Goal: Task Accomplishment & Management: Complete application form

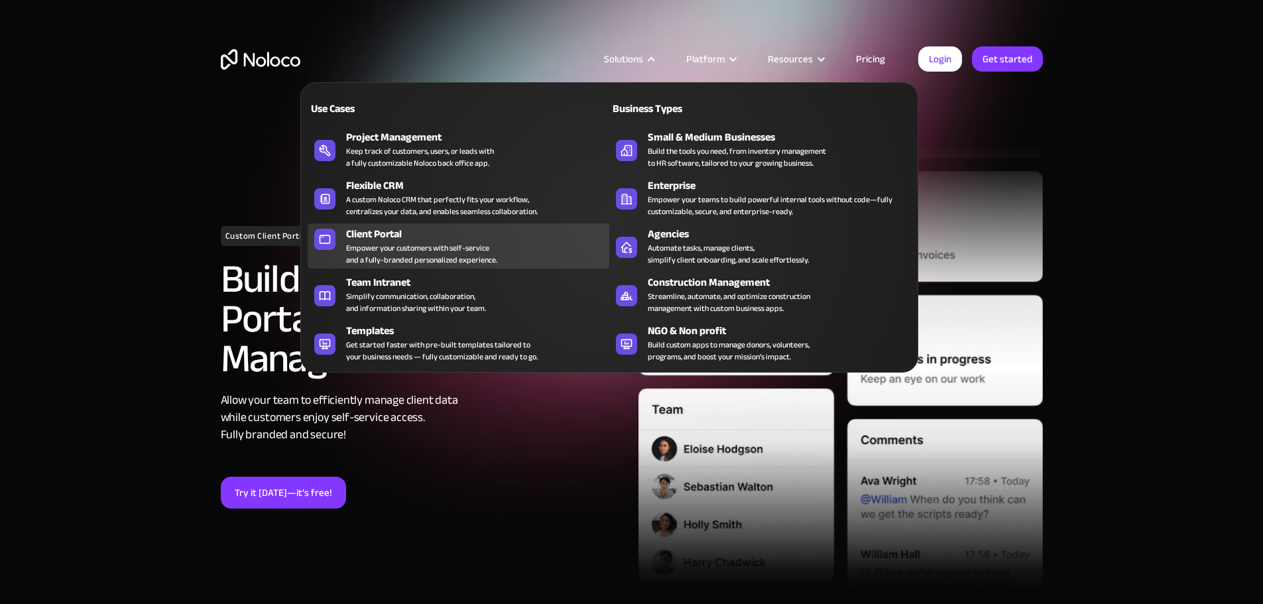
click at [404, 250] on div "Empower your customers with self-service and a fully-branded personalized exper…" at bounding box center [421, 254] width 151 height 24
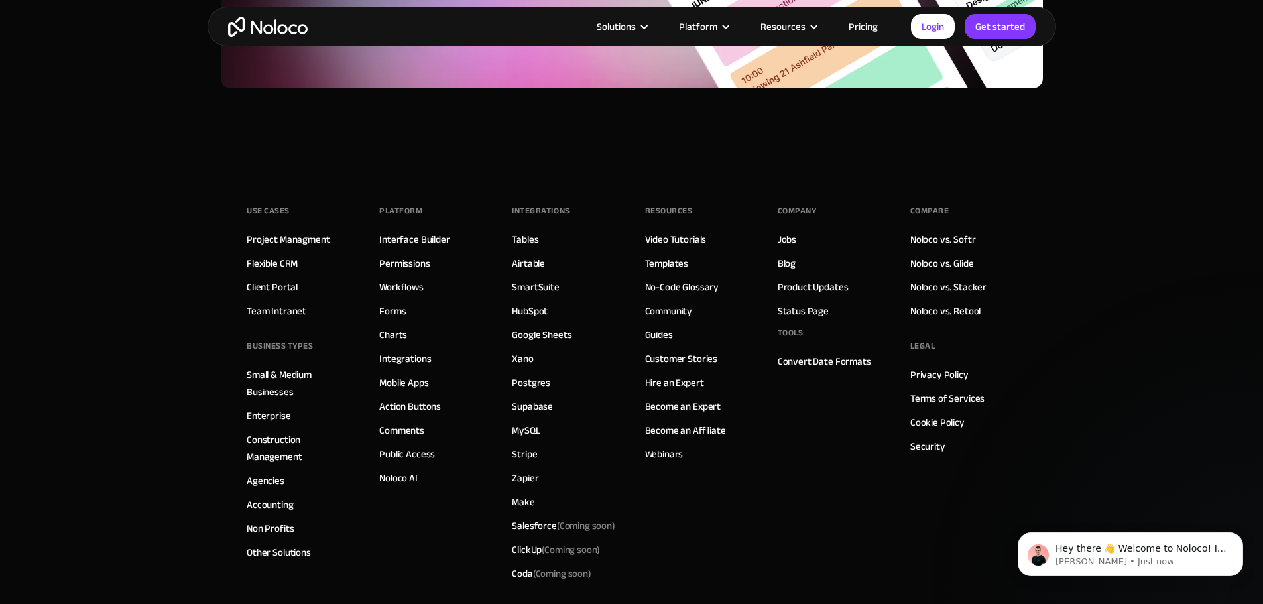
scroll to position [7294, 0]
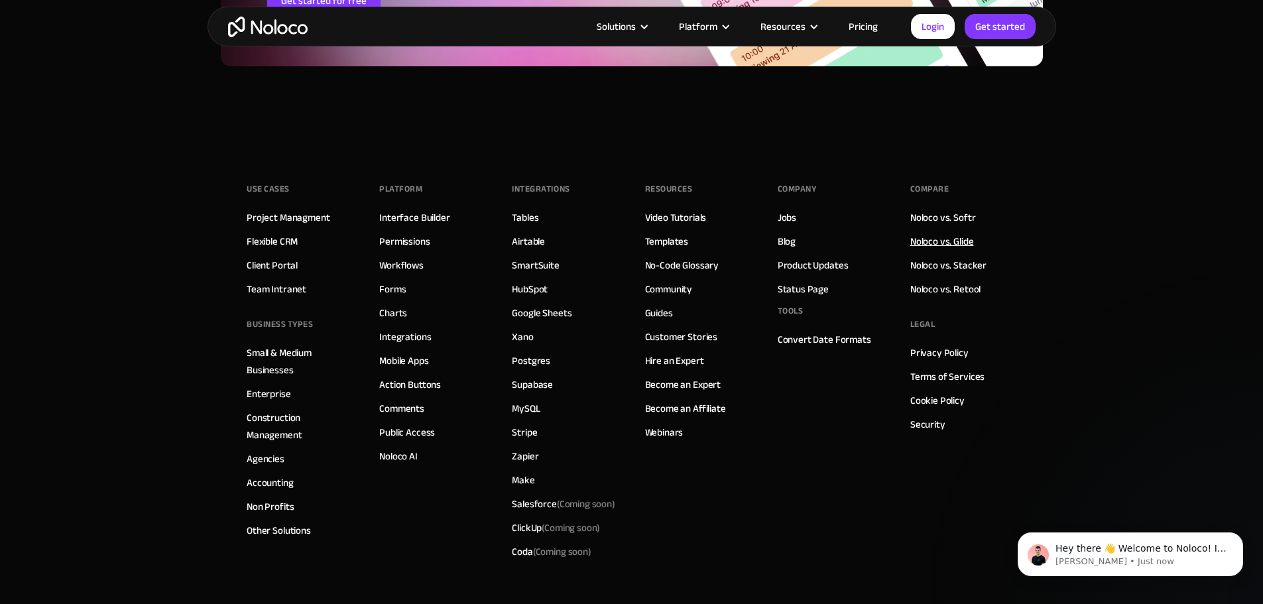
click at [960, 236] on link "Noloco vs. Glide" at bounding box center [942, 241] width 64 height 17
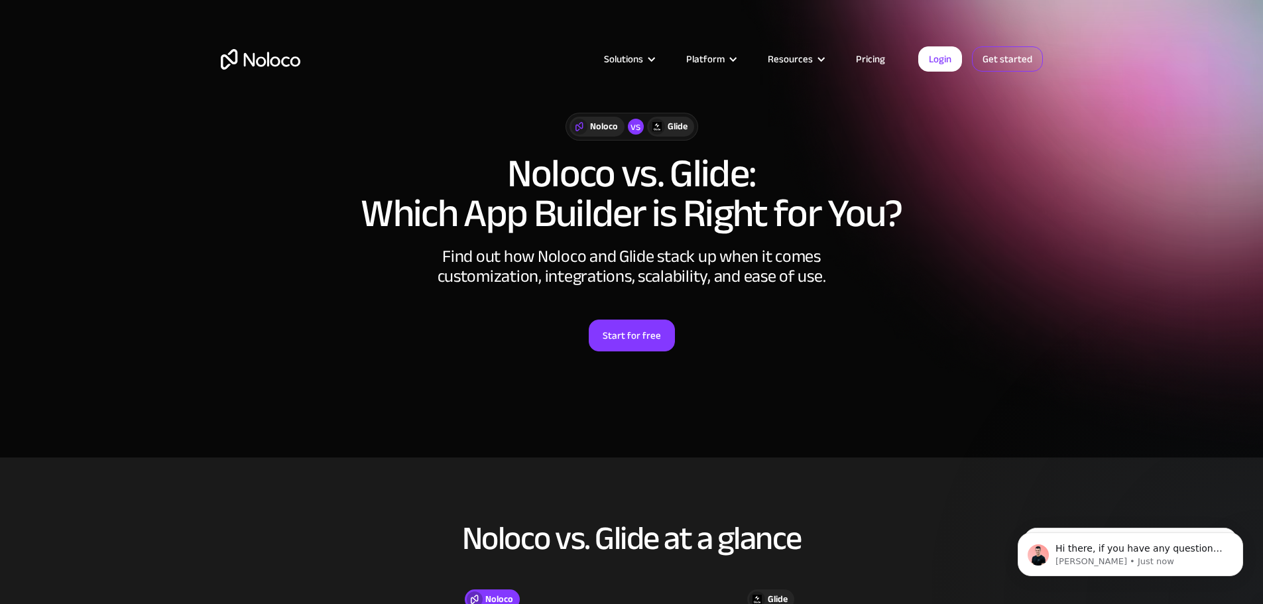
click at [999, 65] on link "Get started" at bounding box center [1007, 58] width 71 height 25
click at [640, 334] on link "Start for free" at bounding box center [632, 336] width 86 height 32
click at [867, 58] on link "Pricing" at bounding box center [871, 58] width 62 height 17
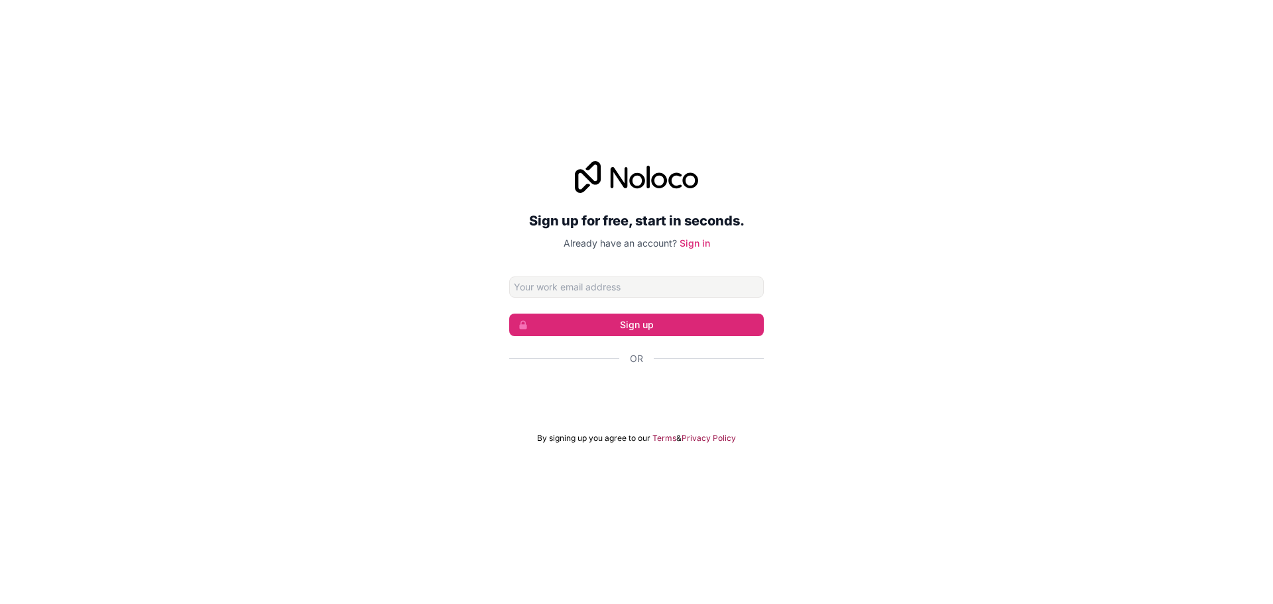
click at [672, 288] on input "Email address" at bounding box center [636, 287] width 255 height 21
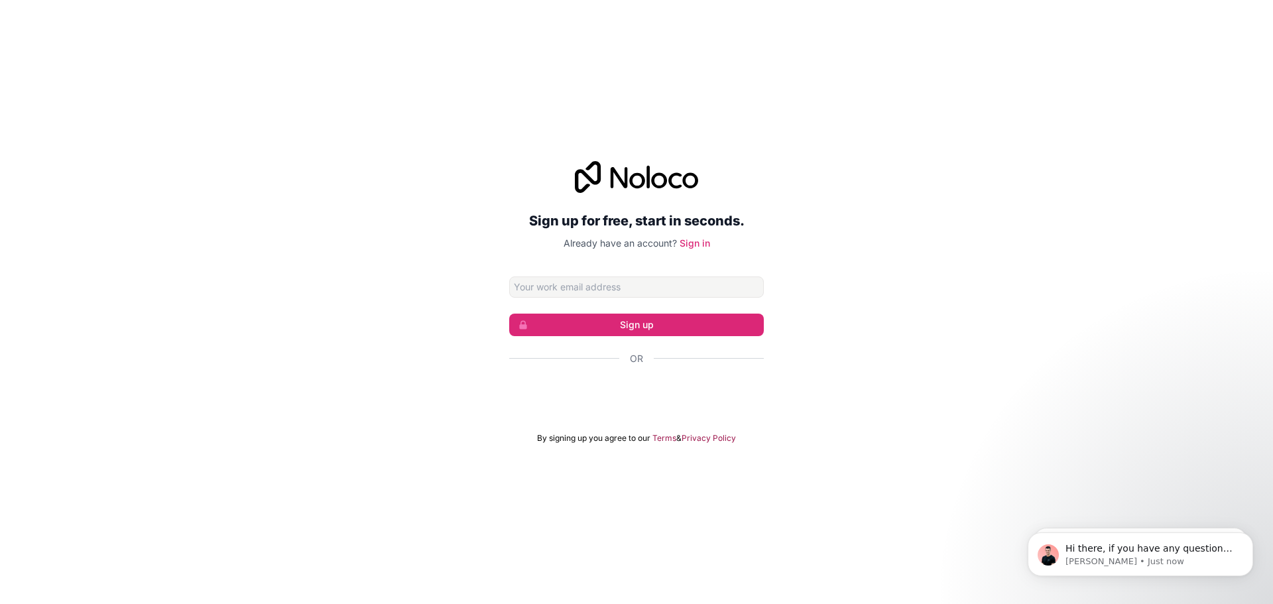
type input "kenneth099090@gmail.com"
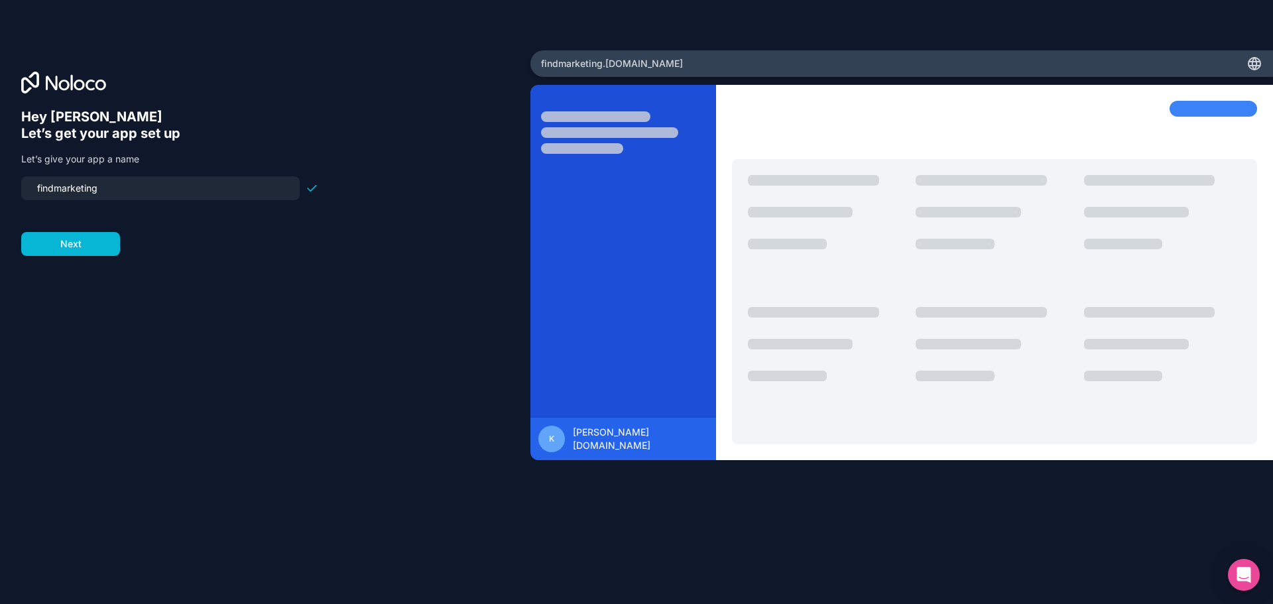
drag, startPoint x: 111, startPoint y: 185, endPoint x: 9, endPoint y: 188, distance: 101.5
click at [9, 188] on div "Hey Kenneth 👋 Let’s get your app set up Let’s give your app a name findmarketin…" at bounding box center [265, 301] width 530 height 503
type input "findfreelanceren"
click at [88, 246] on button "Next" at bounding box center [70, 244] width 99 height 24
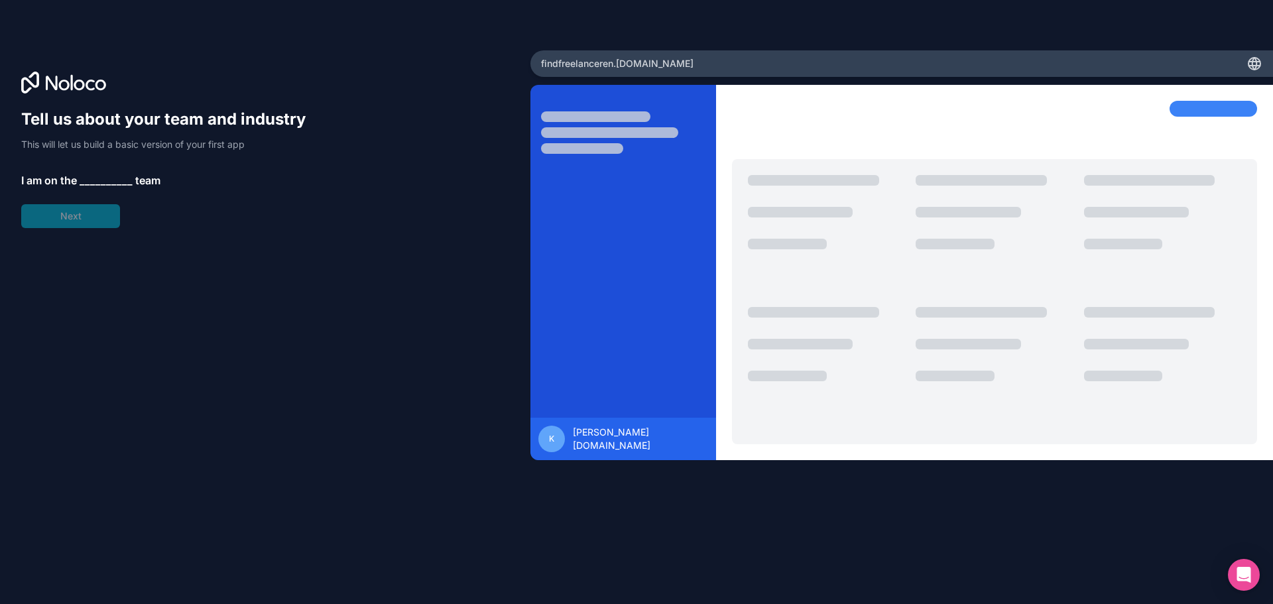
click at [94, 178] on span "__________" at bounding box center [106, 180] width 53 height 16
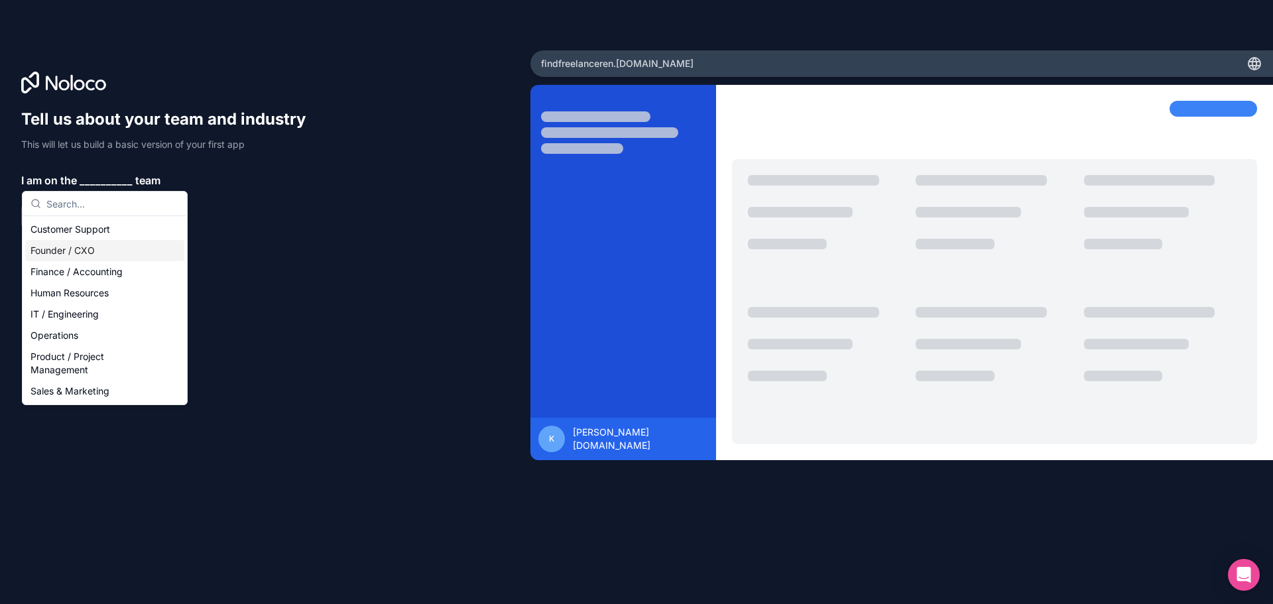
click at [100, 245] on div "Founder / CXO" at bounding box center [104, 250] width 159 height 21
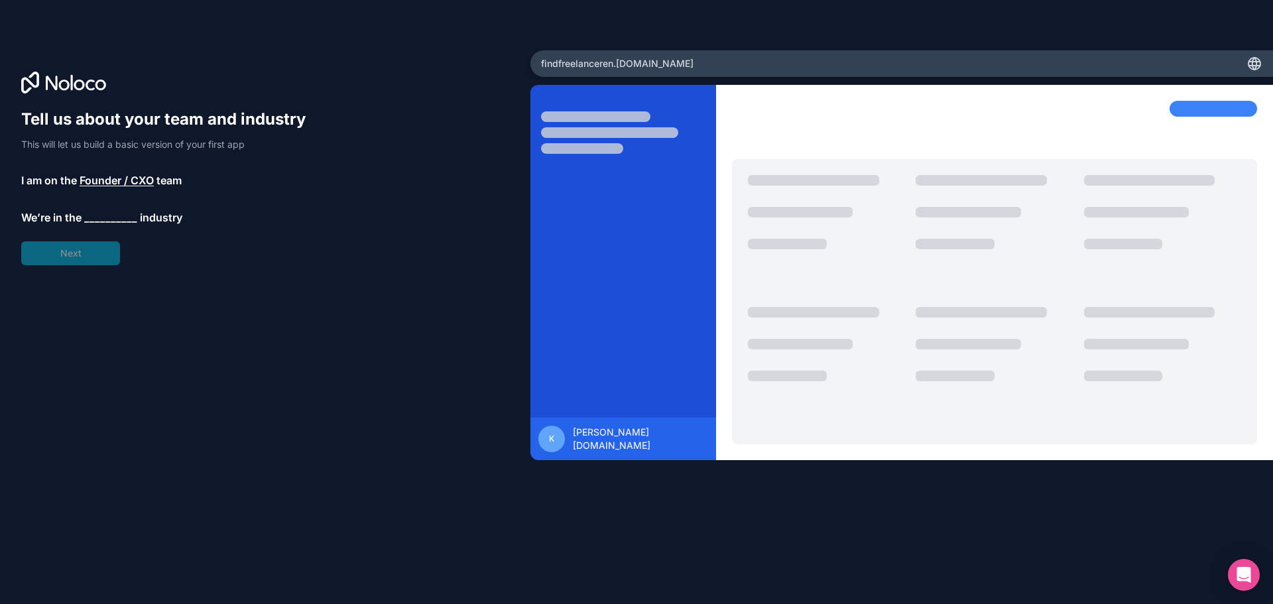
click at [106, 218] on span "__________" at bounding box center [110, 218] width 53 height 16
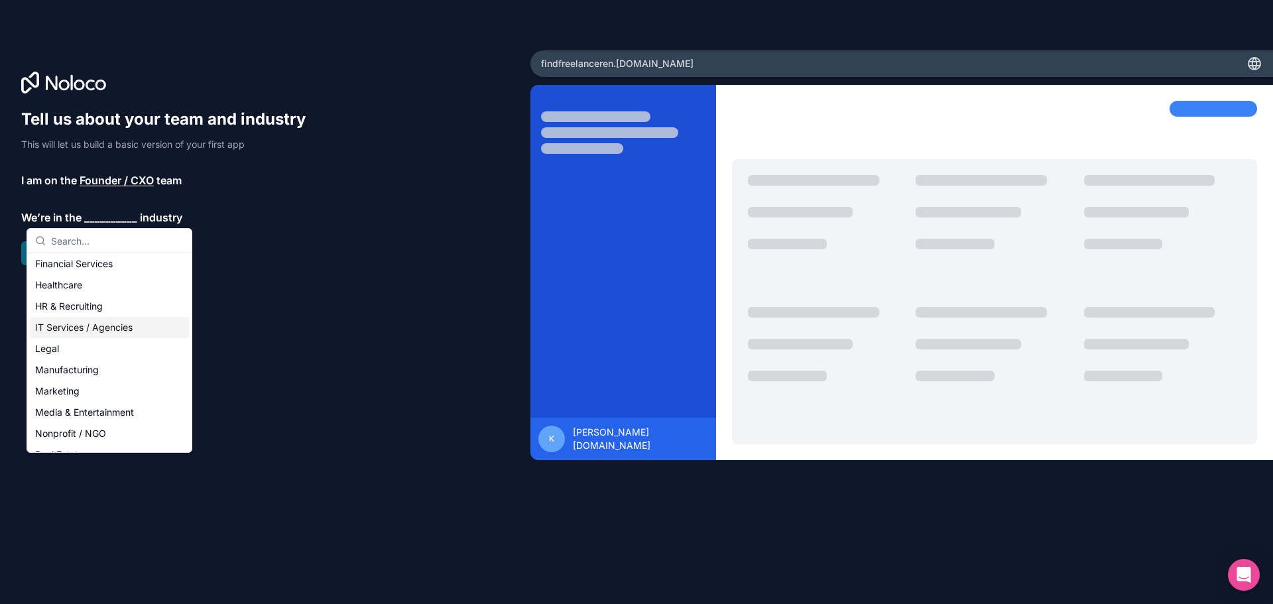
scroll to position [133, 0]
click at [94, 342] on div "Marketing" at bounding box center [109, 346] width 159 height 21
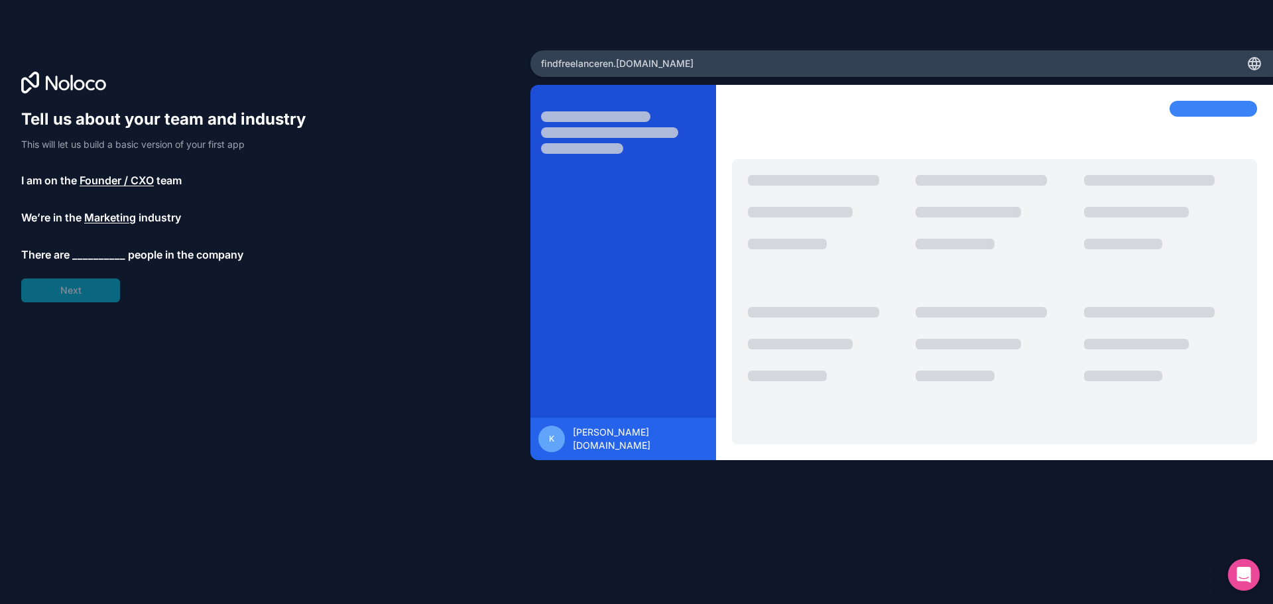
click at [86, 249] on span "__________" at bounding box center [98, 255] width 53 height 16
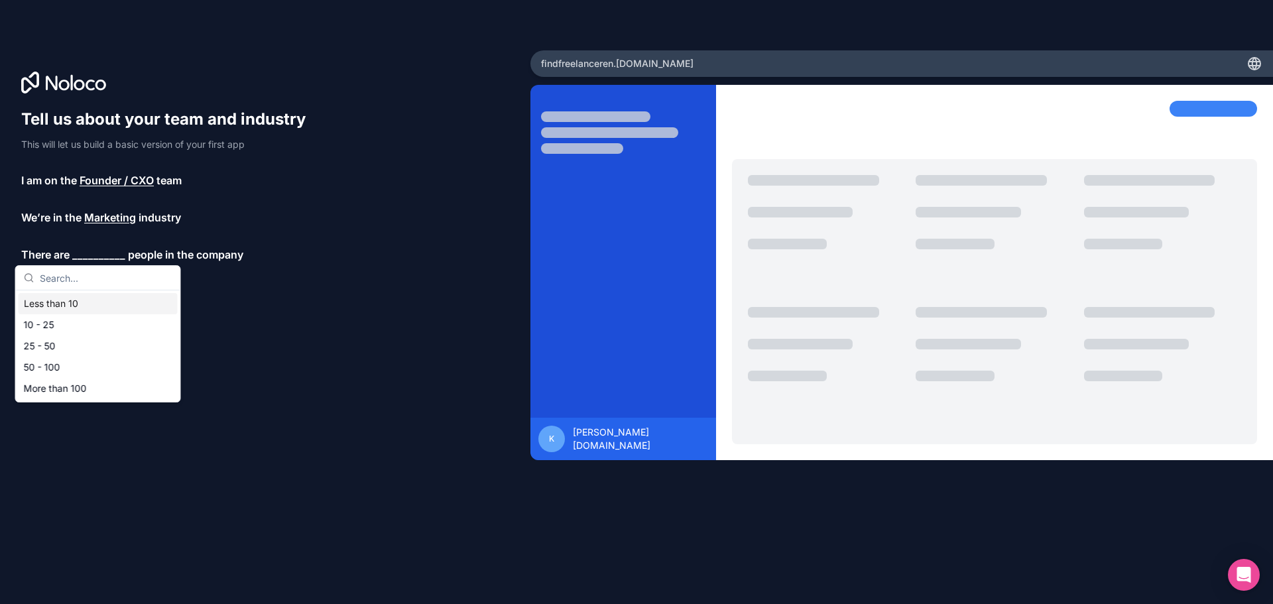
click at [88, 306] on div "Less than 10" at bounding box center [98, 303] width 159 height 21
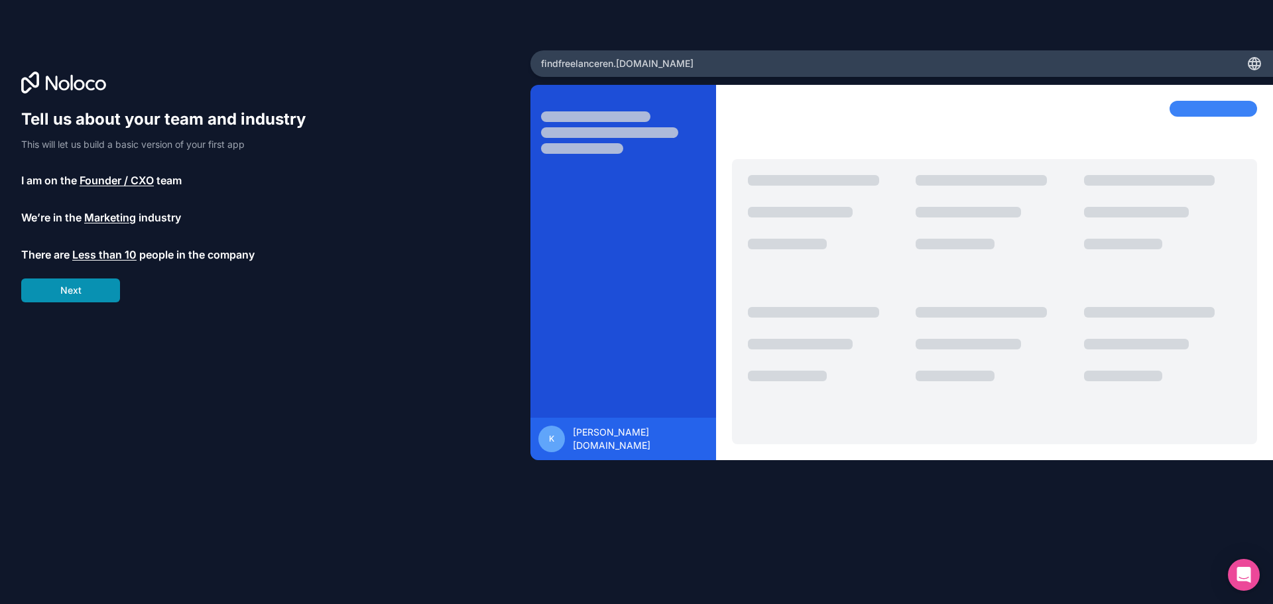
click at [87, 292] on button "Next" at bounding box center [70, 291] width 99 height 24
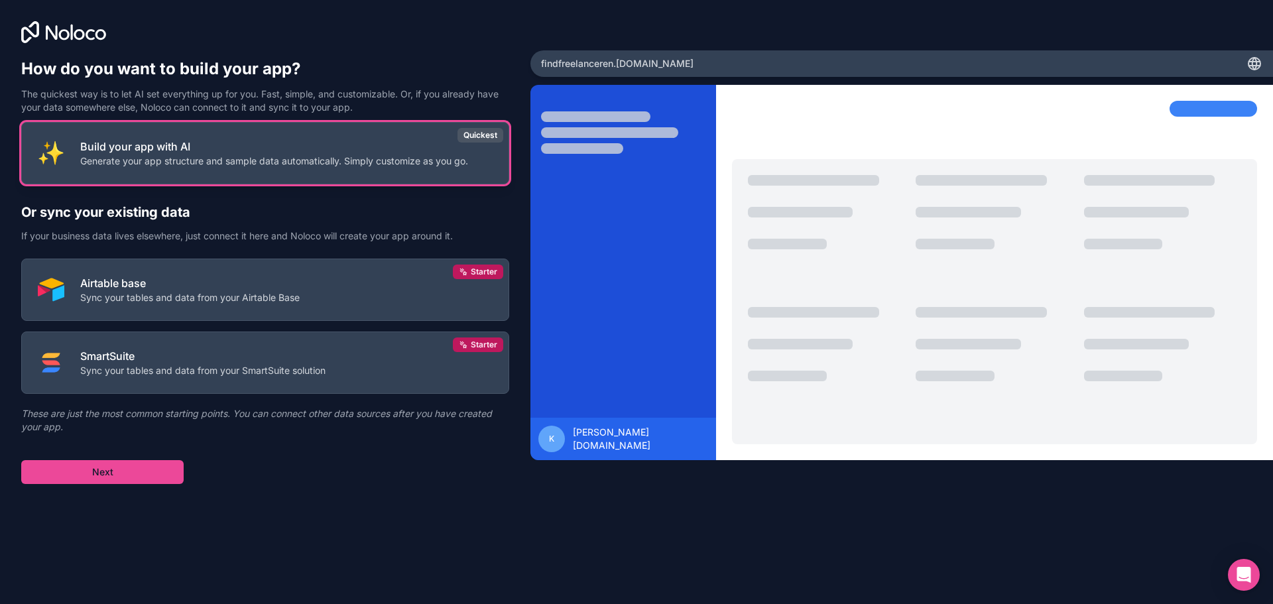
click at [301, 159] on p "Generate your app structure and sample data automatically. Simply customize as …" at bounding box center [274, 161] width 388 height 13
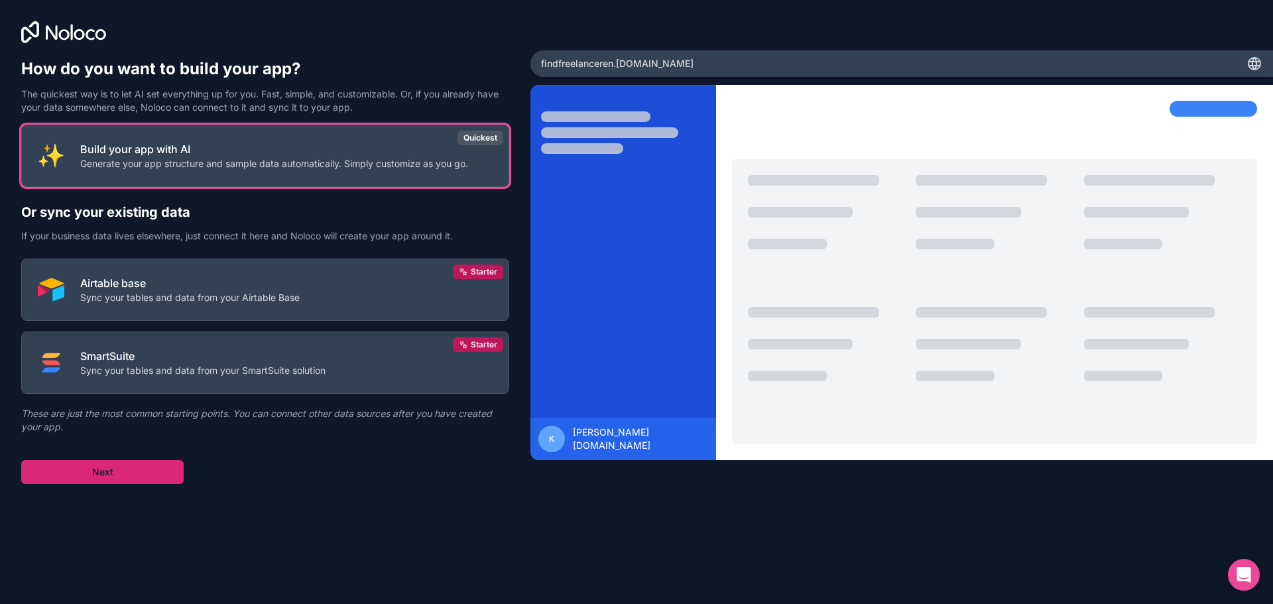
click at [125, 472] on button "Next" at bounding box center [102, 472] width 162 height 24
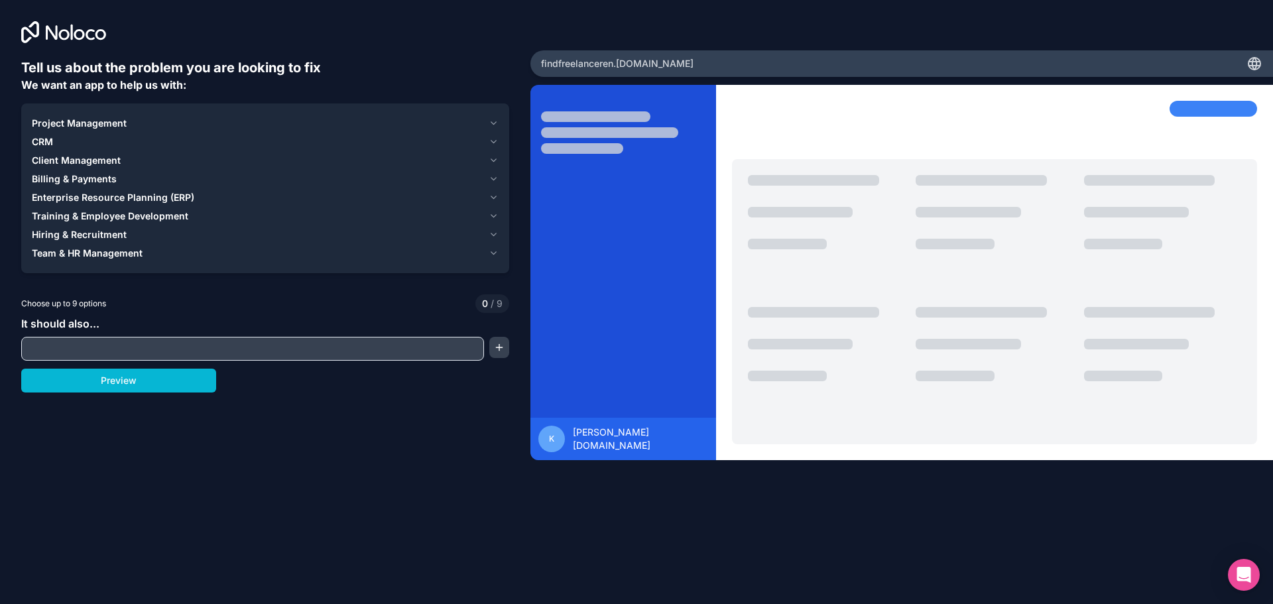
click at [121, 233] on span "Hiring & Recruitment" at bounding box center [79, 234] width 95 height 13
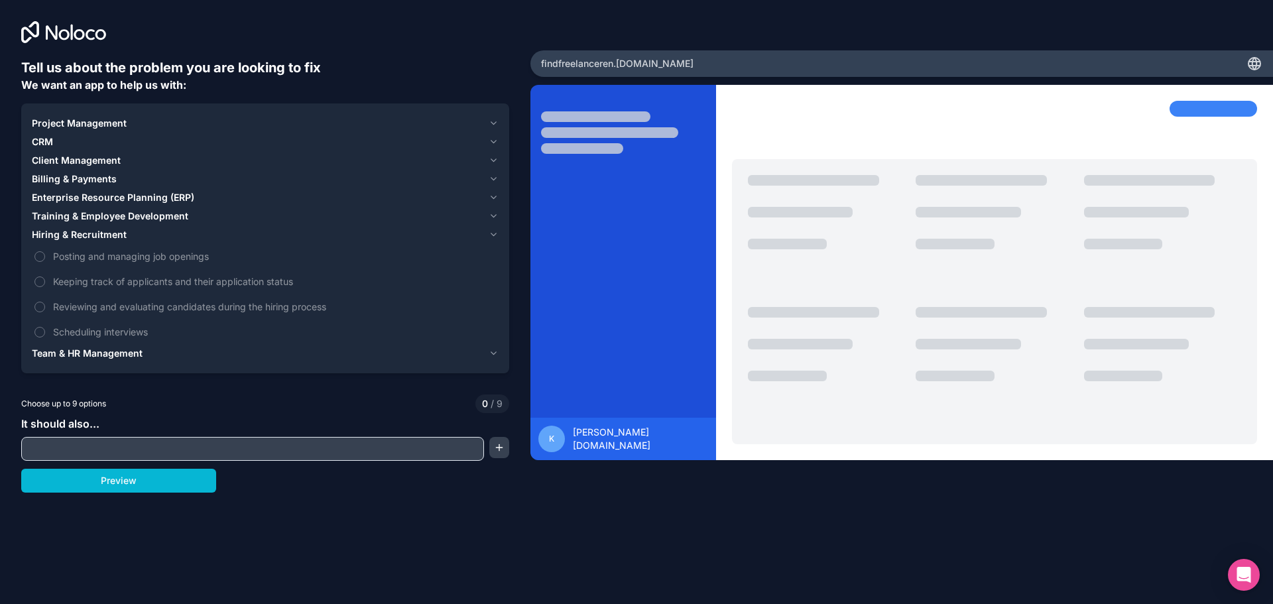
click at [121, 233] on span "Hiring & Recruitment" at bounding box center [79, 234] width 95 height 13
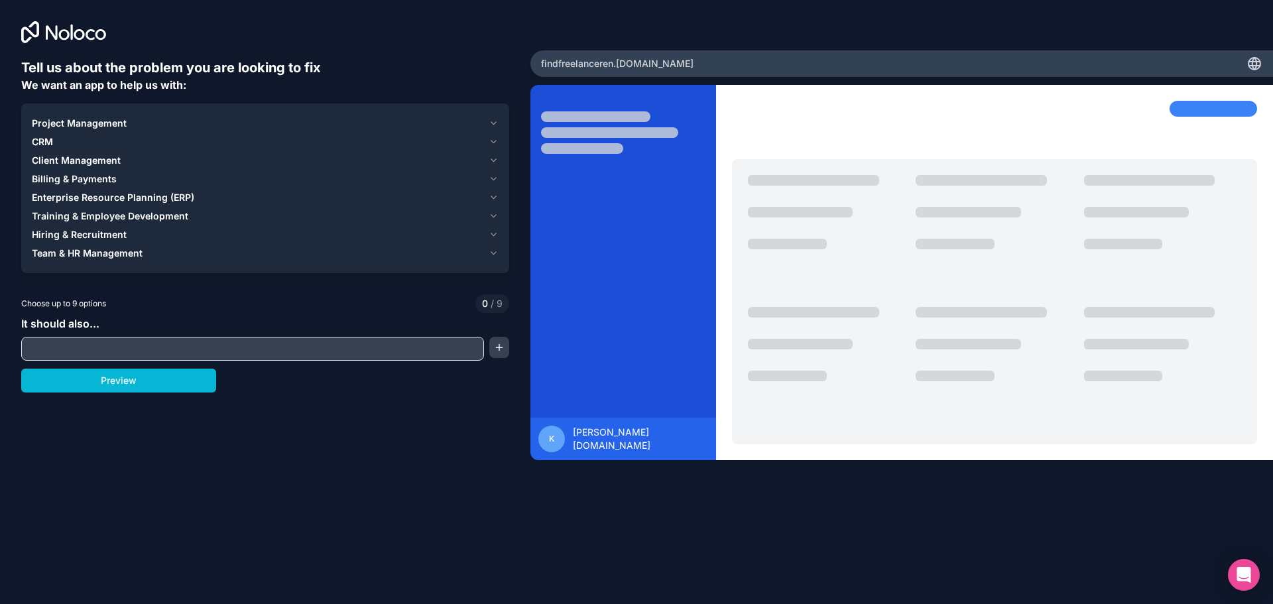
click at [96, 162] on span "Client Management" at bounding box center [76, 160] width 89 height 13
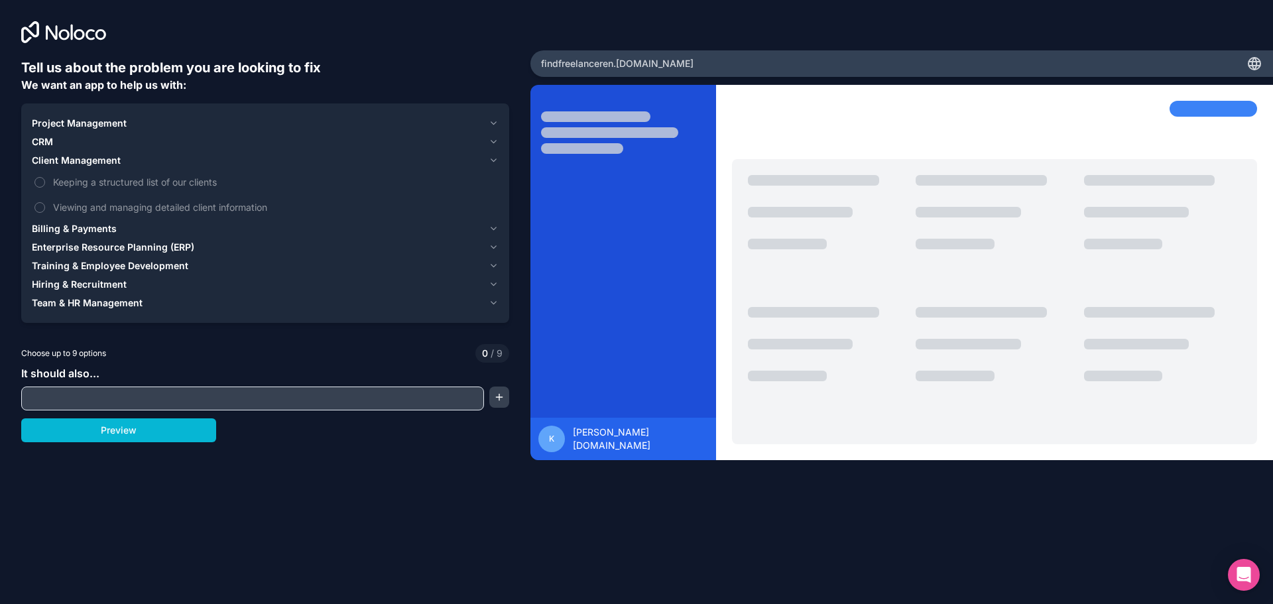
click at [109, 160] on span "Client Management" at bounding box center [76, 160] width 89 height 13
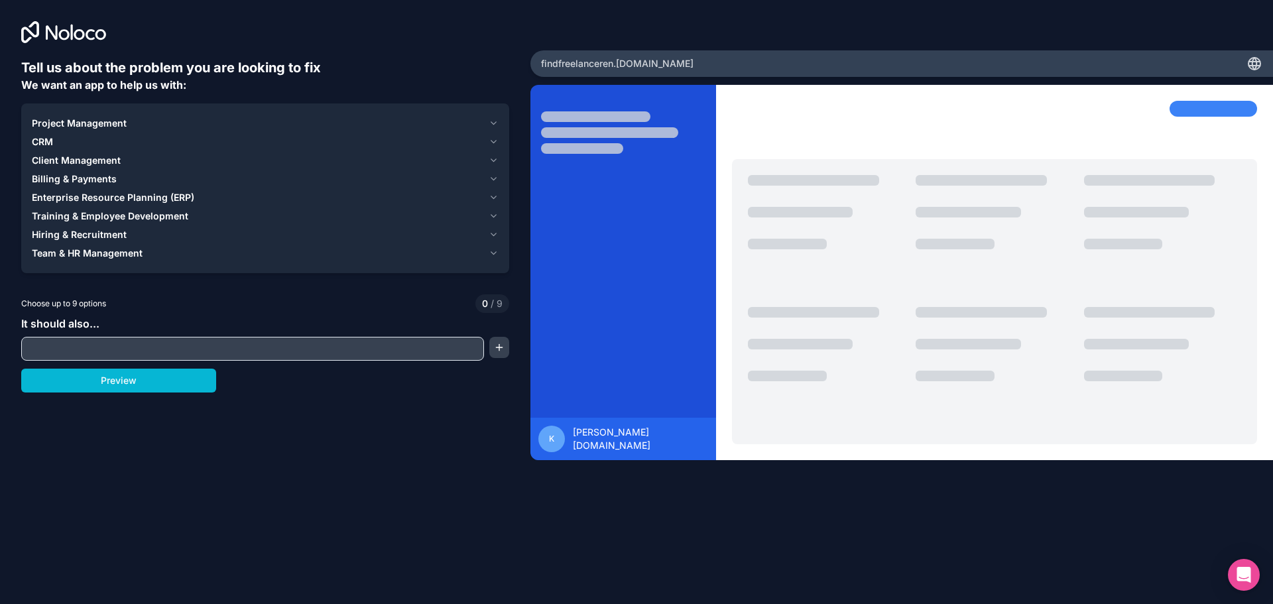
click at [52, 144] on span "CRM" at bounding box center [42, 141] width 21 height 13
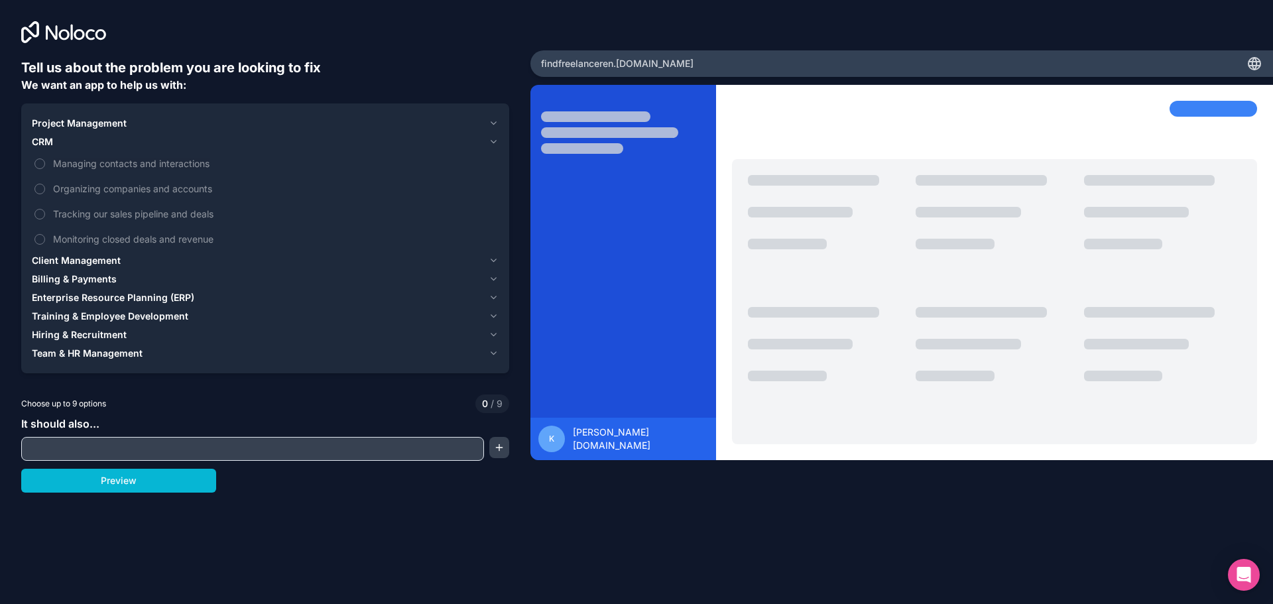
click at [53, 142] on div "CRM" at bounding box center [258, 141] width 452 height 13
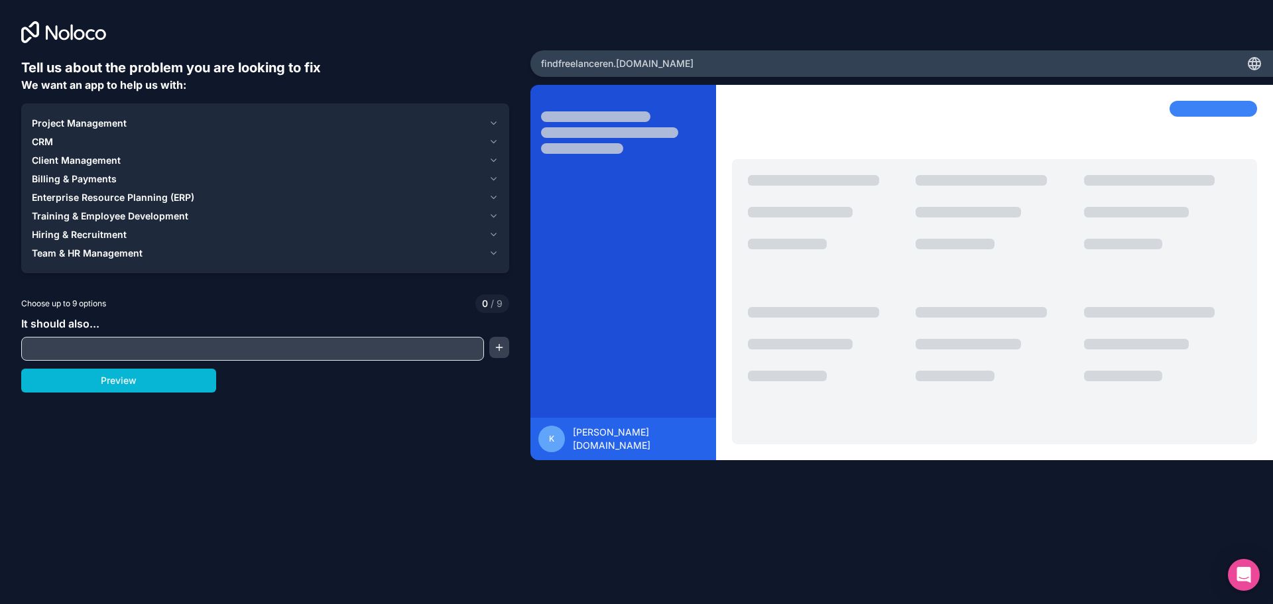
click at [112, 124] on span "Project Management" at bounding box center [79, 123] width 95 height 13
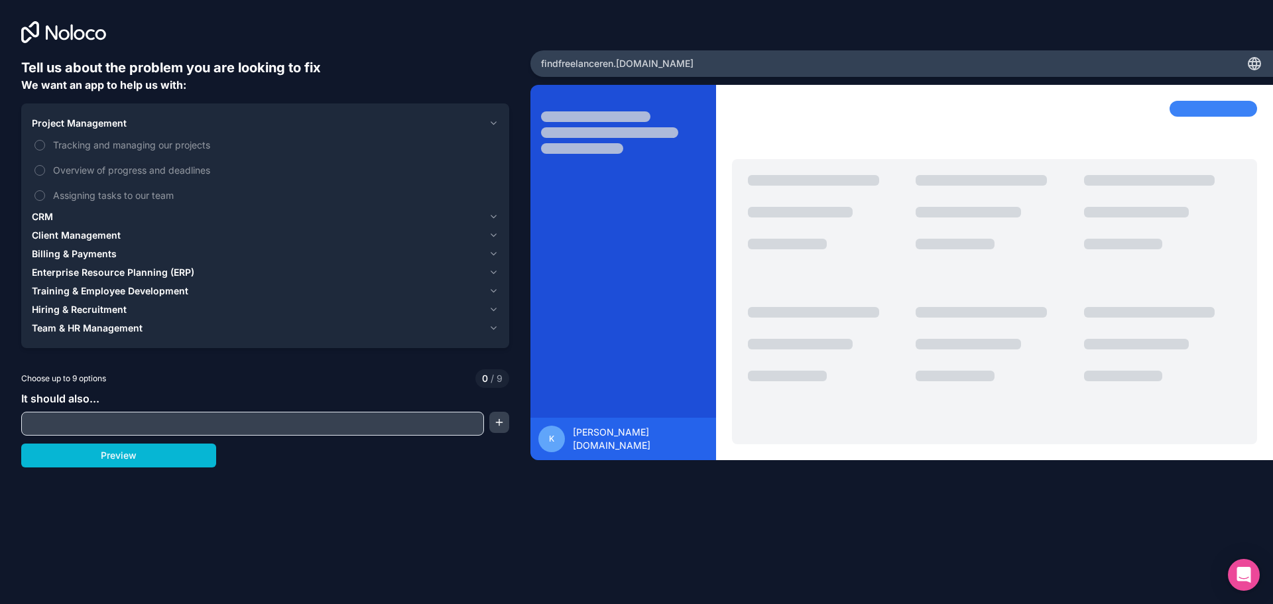
click at [111, 121] on span "Project Management" at bounding box center [79, 123] width 95 height 13
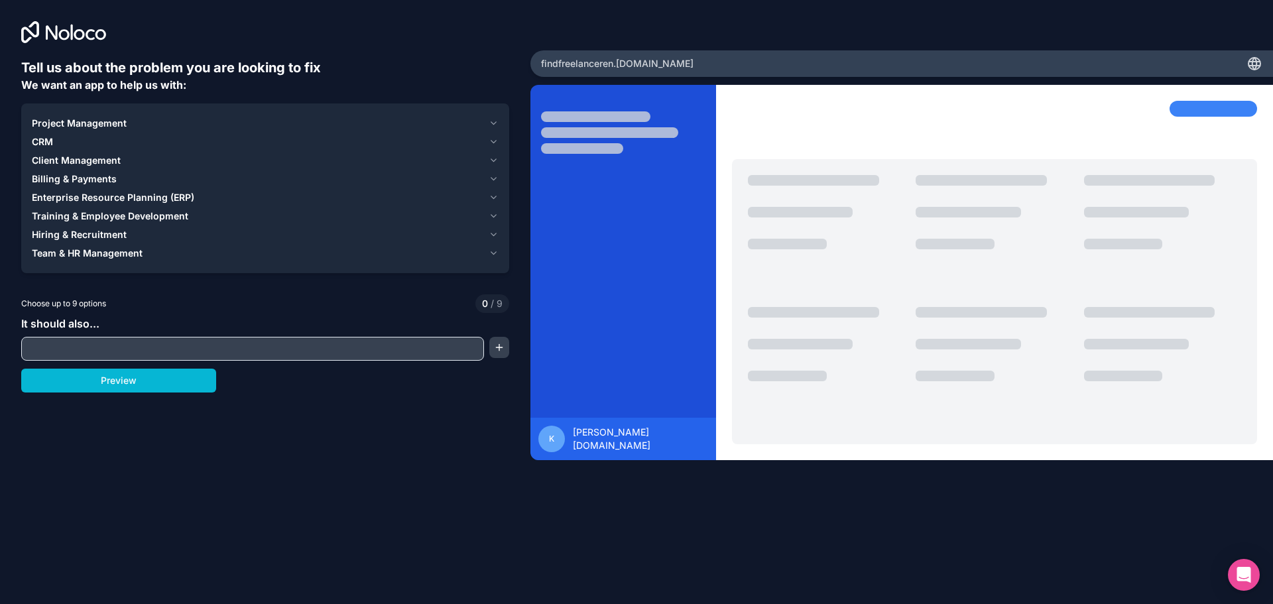
click at [119, 256] on span "Team & HR Management" at bounding box center [87, 253] width 111 height 13
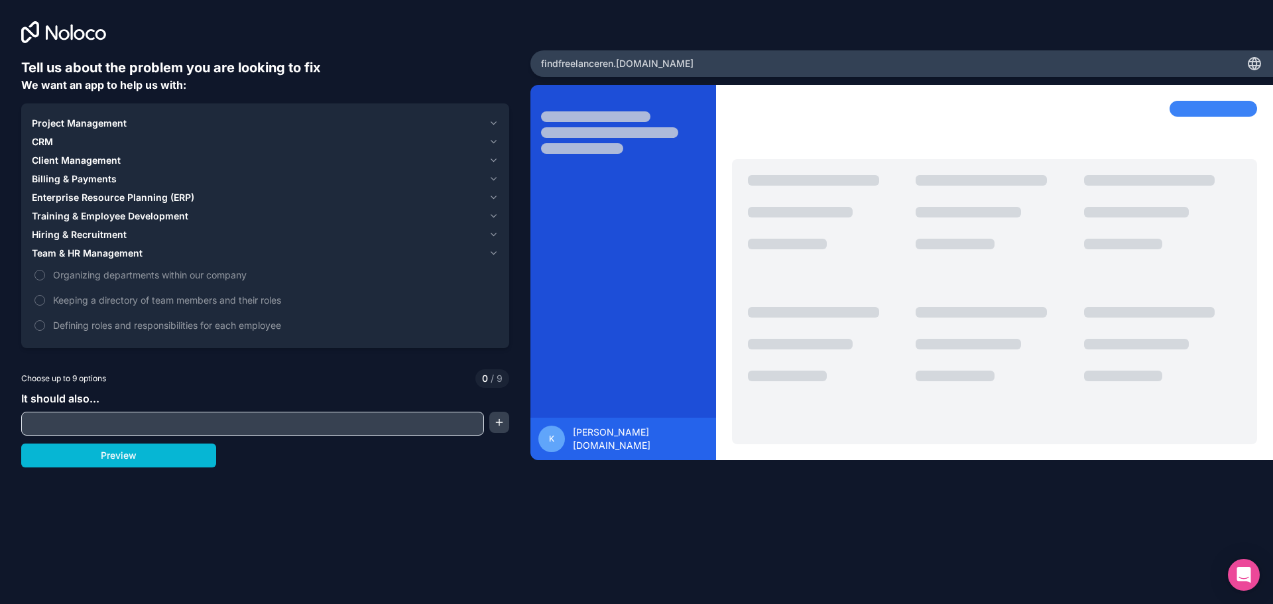
click at [123, 249] on span "Team & HR Management" at bounding box center [87, 253] width 111 height 13
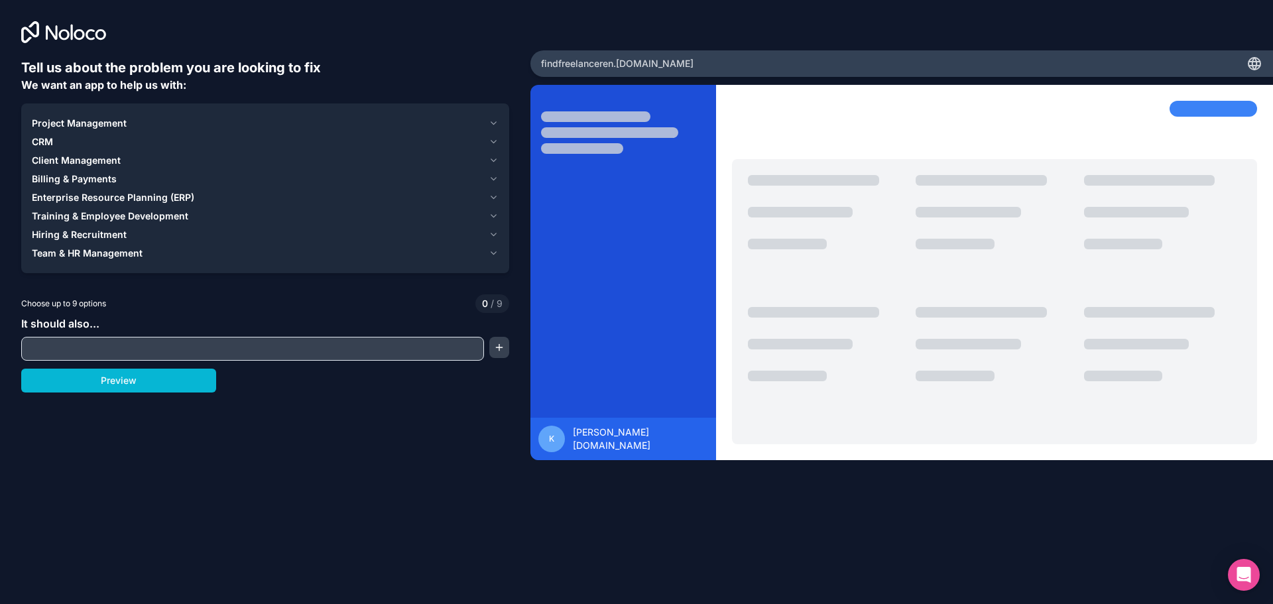
click at [244, 349] on input "text" at bounding box center [253, 349] width 456 height 19
type input "useres make thair own profile"
click at [502, 350] on button "button" at bounding box center [499, 347] width 20 height 21
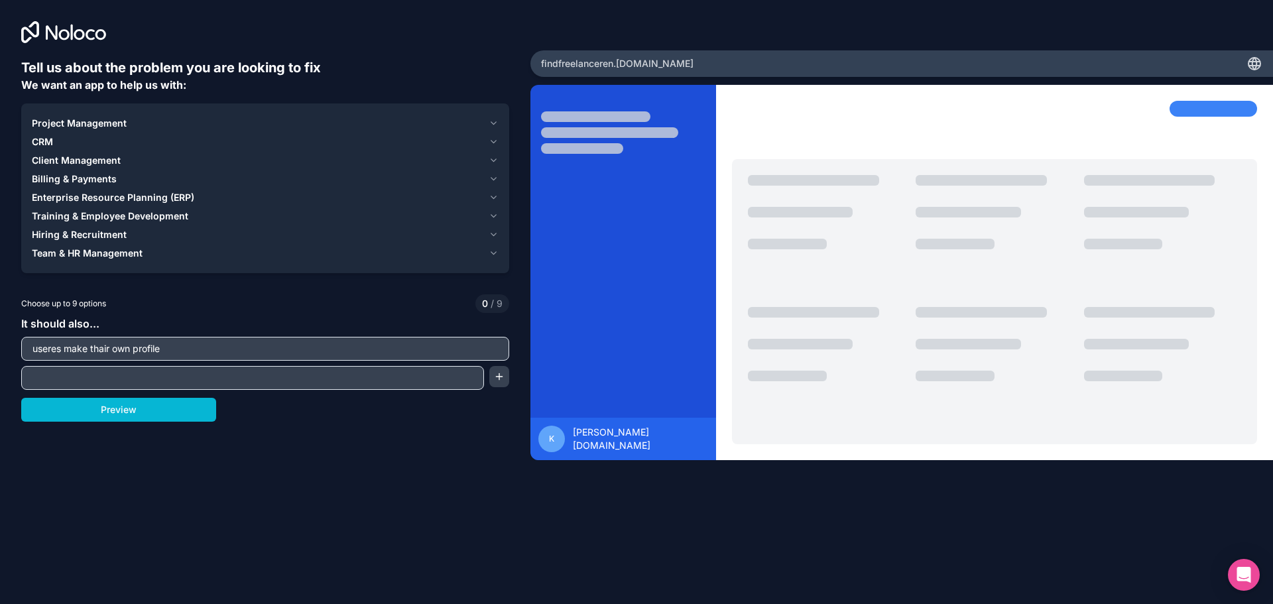
click at [243, 378] on input "text" at bounding box center [253, 378] width 456 height 19
type input "edit thair profile"
click at [168, 400] on button "Preview" at bounding box center [118, 410] width 195 height 24
click at [99, 158] on span "Client Management" at bounding box center [76, 160] width 89 height 13
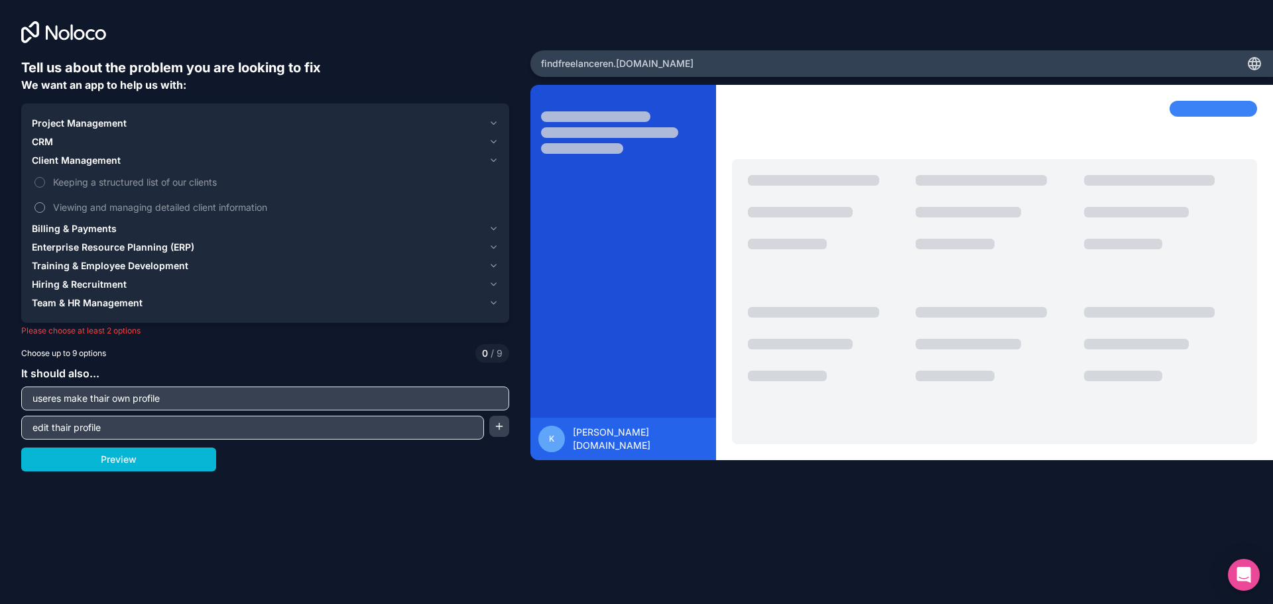
click at [131, 206] on span "Viewing and managing detailed client information" at bounding box center [274, 207] width 443 height 14
click at [45, 206] on button "Viewing and managing detailed client information" at bounding box center [39, 207] width 11 height 11
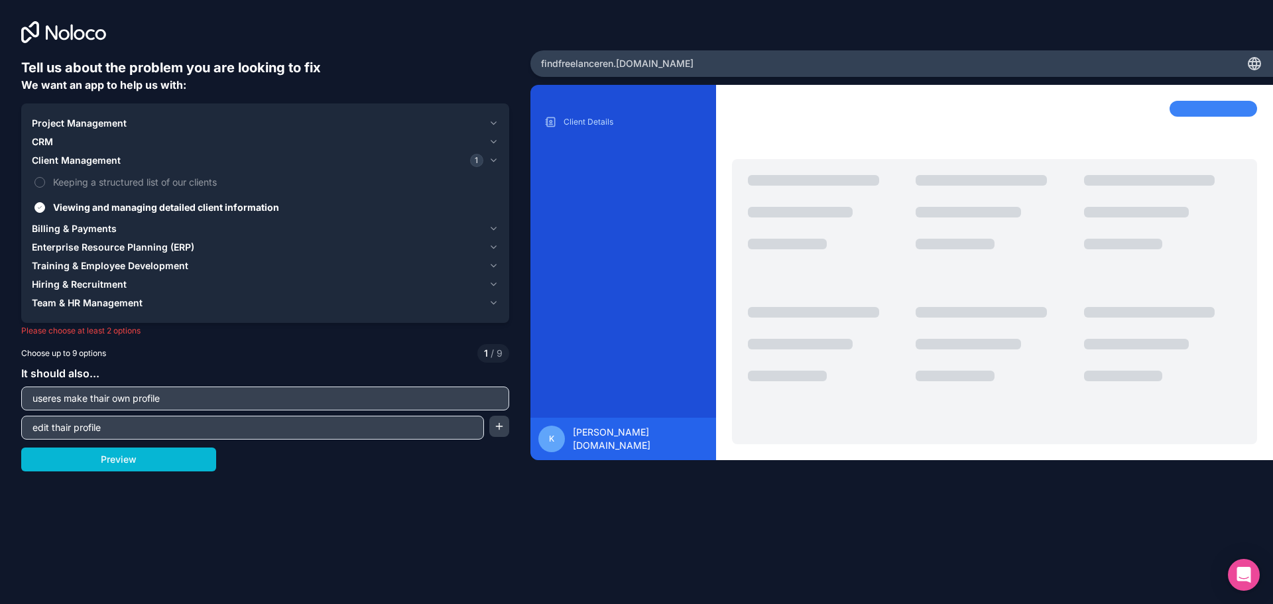
click at [102, 123] on span "Project Management" at bounding box center [79, 123] width 95 height 13
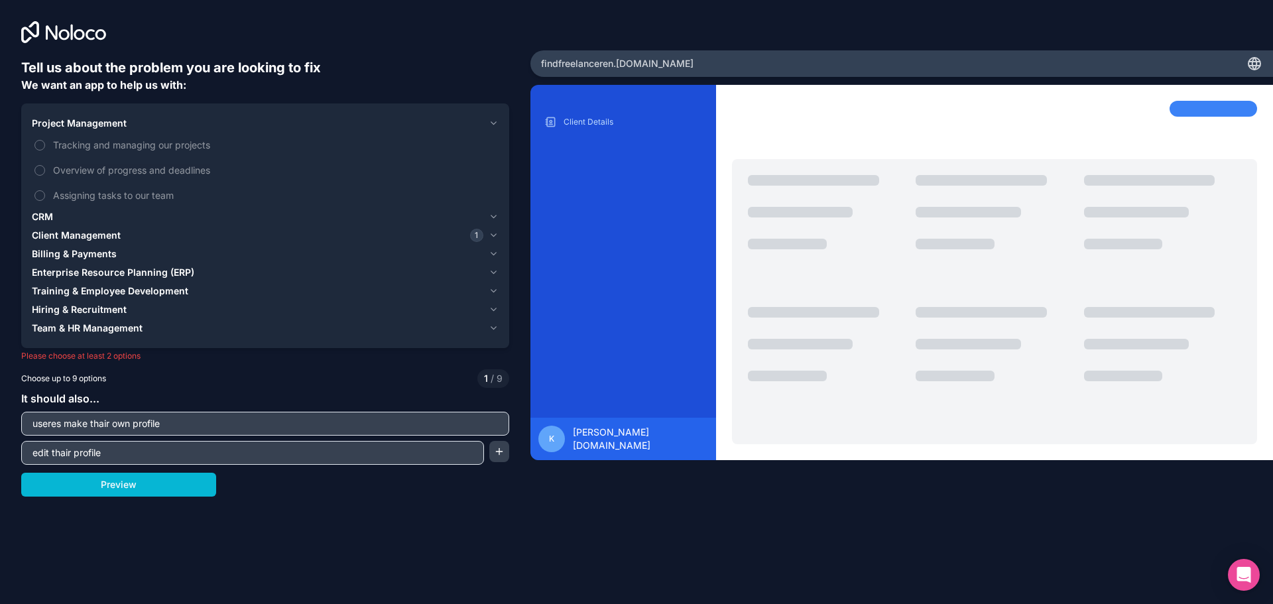
click at [40, 217] on span "CRM" at bounding box center [42, 216] width 21 height 13
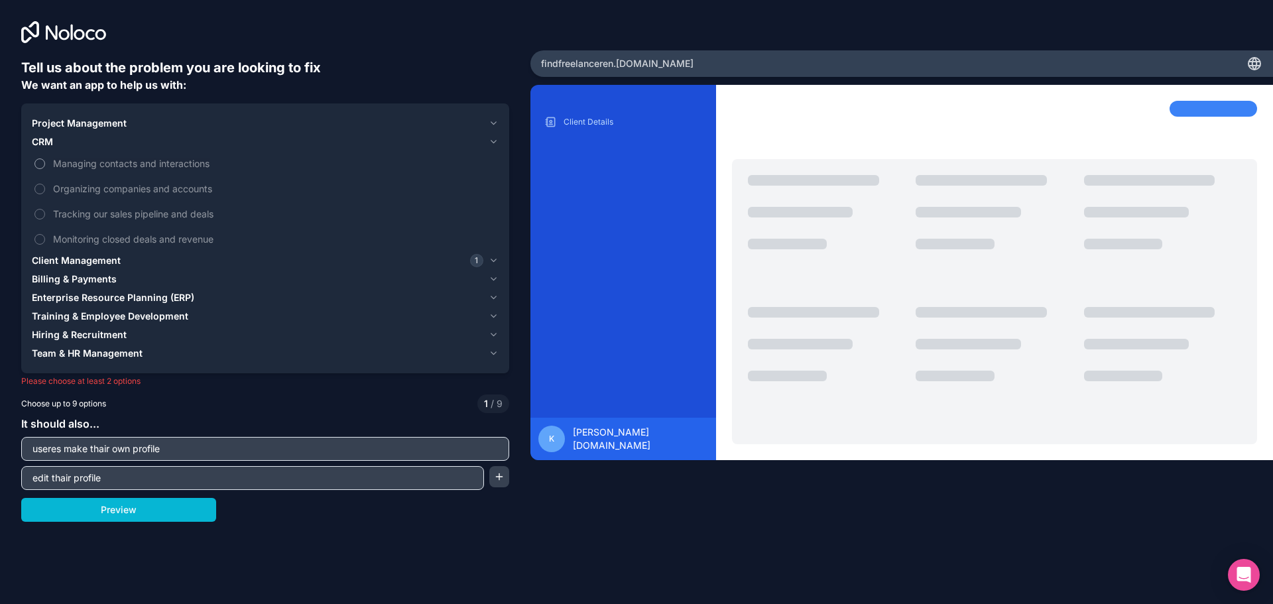
click at [194, 161] on span "Managing contacts and interactions" at bounding box center [274, 163] width 443 height 14
click at [45, 161] on button "Managing contacts and interactions" at bounding box center [39, 163] width 11 height 11
click at [169, 511] on button "Preview" at bounding box center [118, 510] width 195 height 24
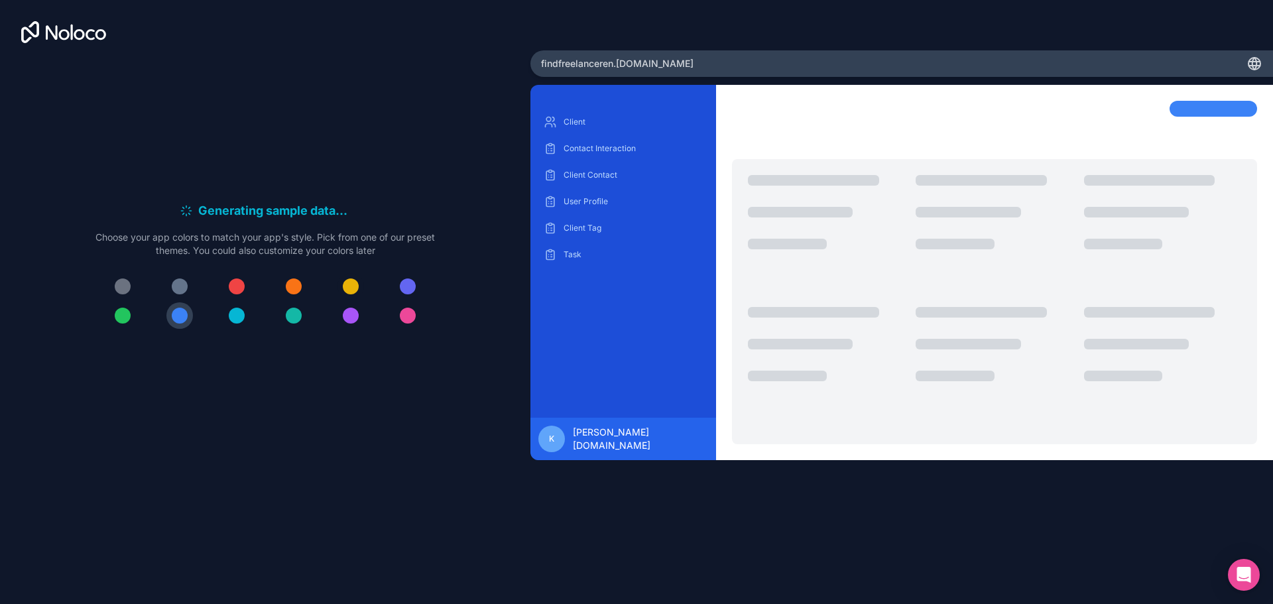
click at [350, 289] on div at bounding box center [351, 287] width 16 height 16
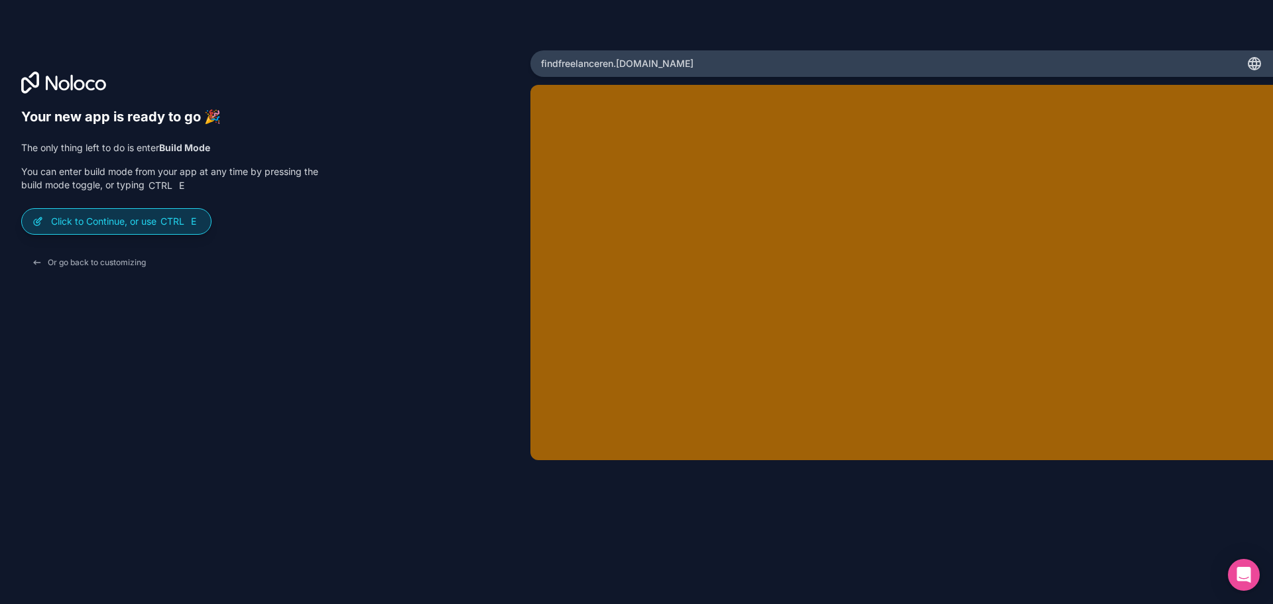
click at [148, 220] on p "Click to Continue, or use Ctrl E" at bounding box center [125, 221] width 149 height 13
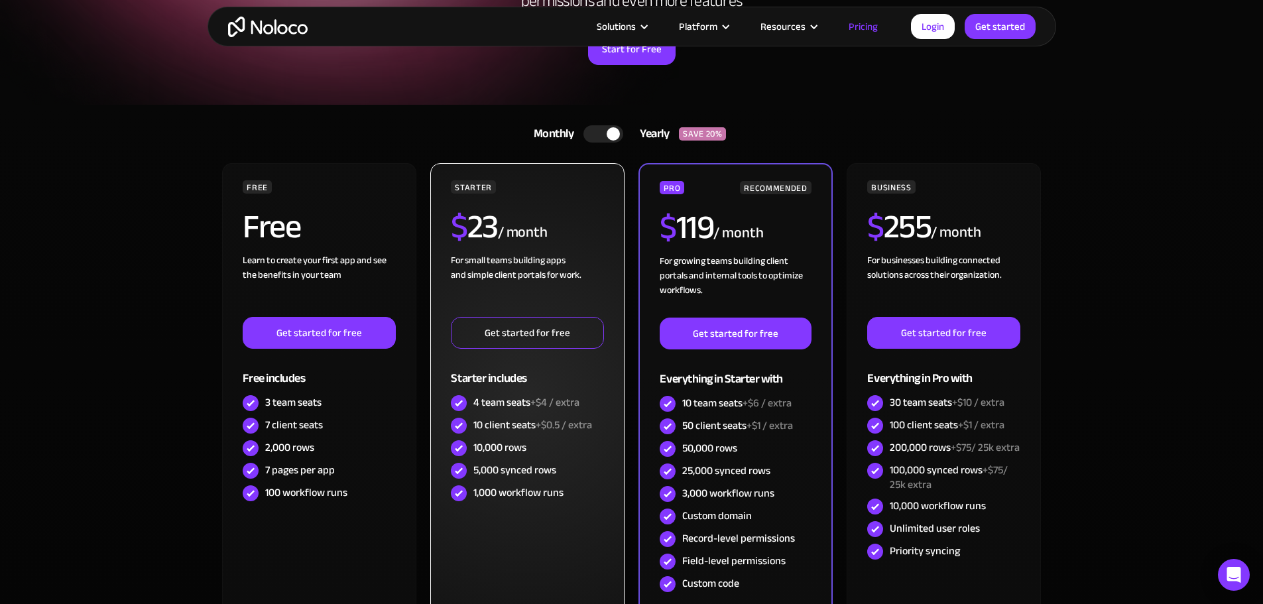
scroll to position [133, 0]
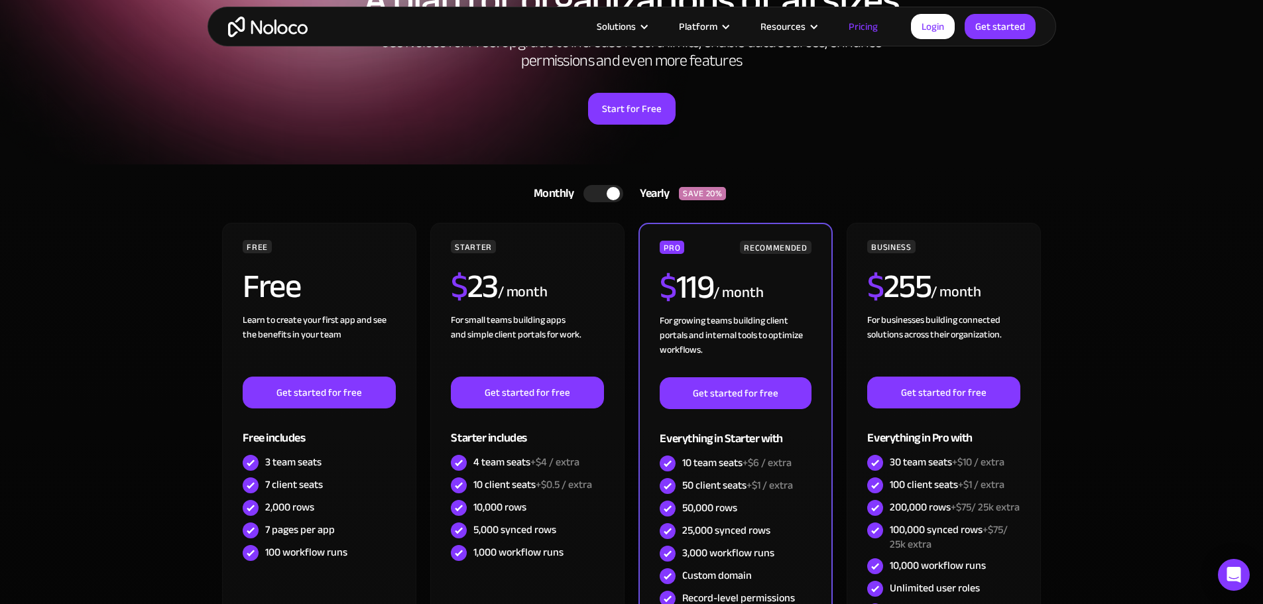
click at [613, 194] on div at bounding box center [613, 193] width 13 height 13
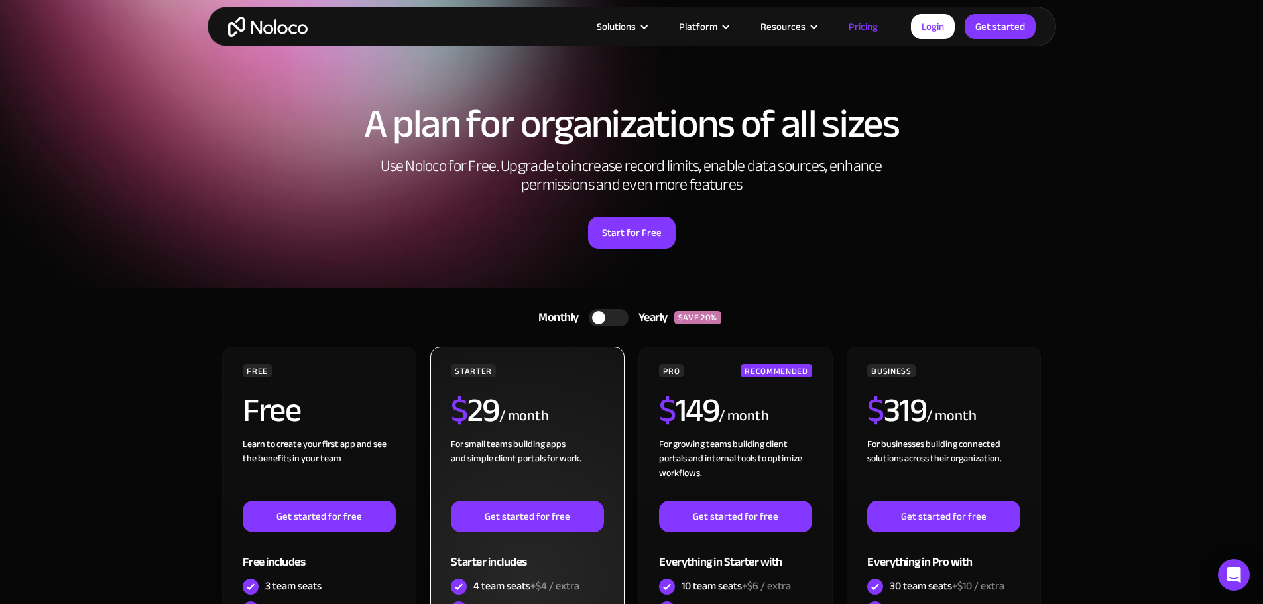
scroll to position [0, 0]
